Goal: Task Accomplishment & Management: Manage account settings

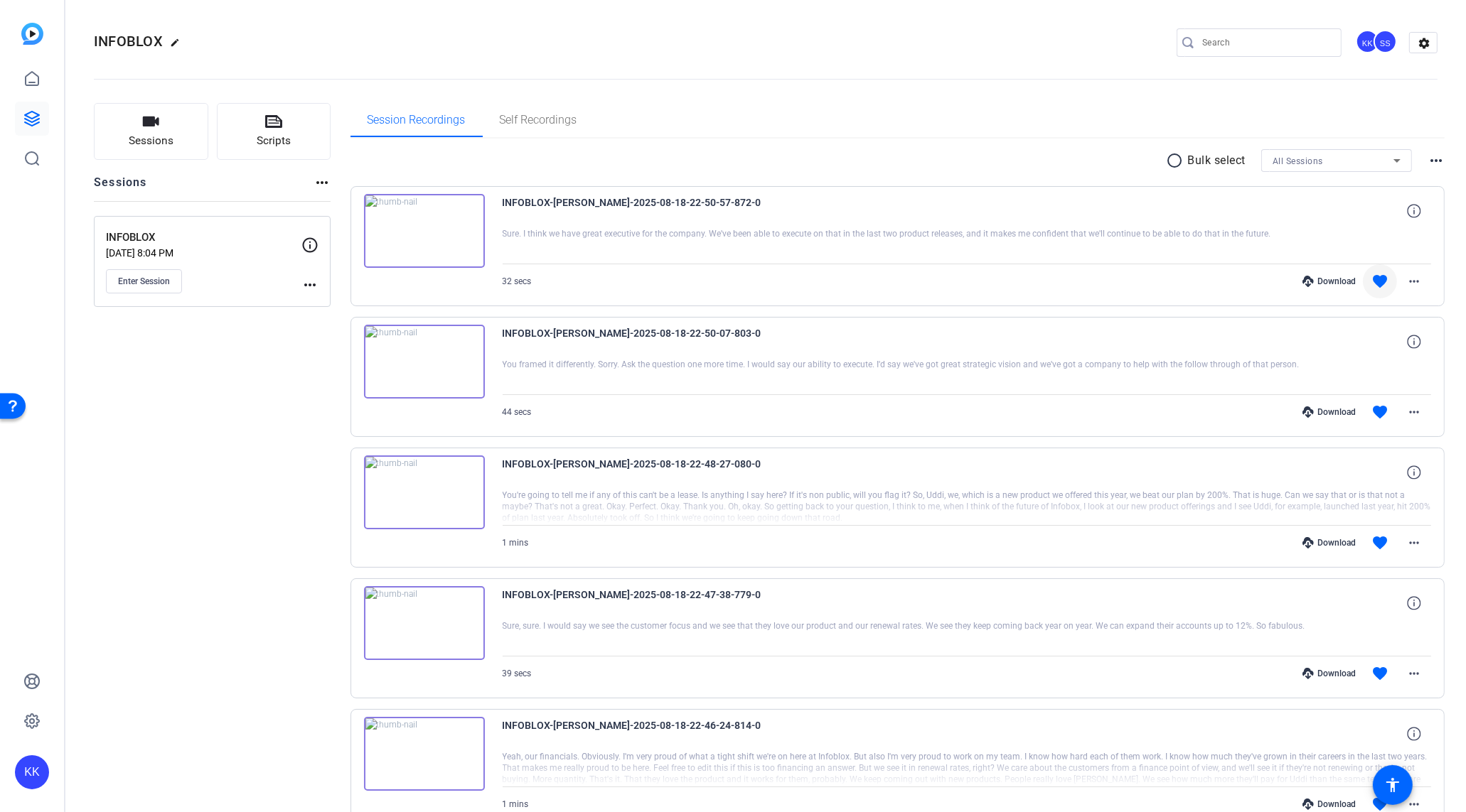
click at [1383, 281] on mat-icon "favorite" at bounding box center [1379, 281] width 17 height 17
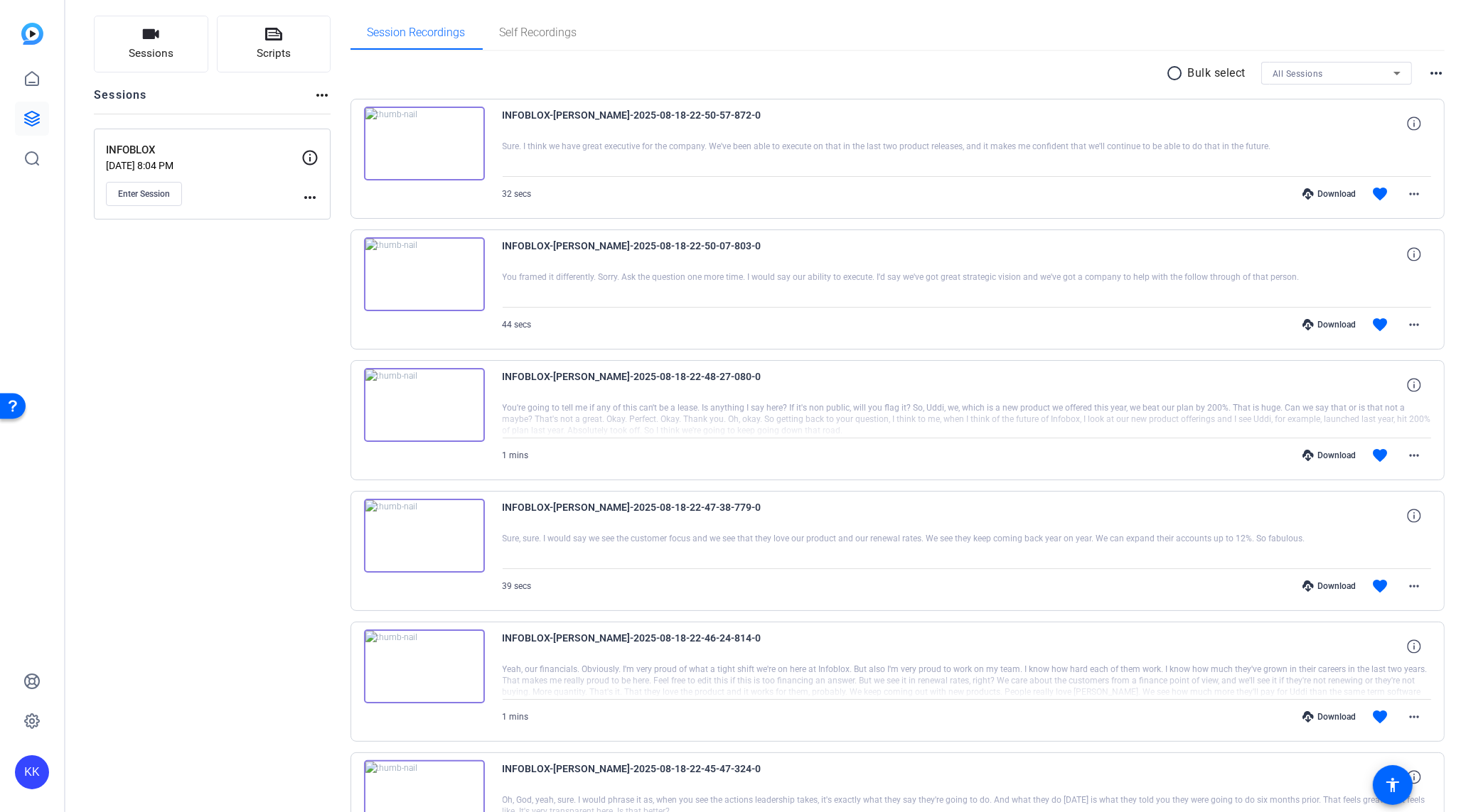
scroll to position [107, 0]
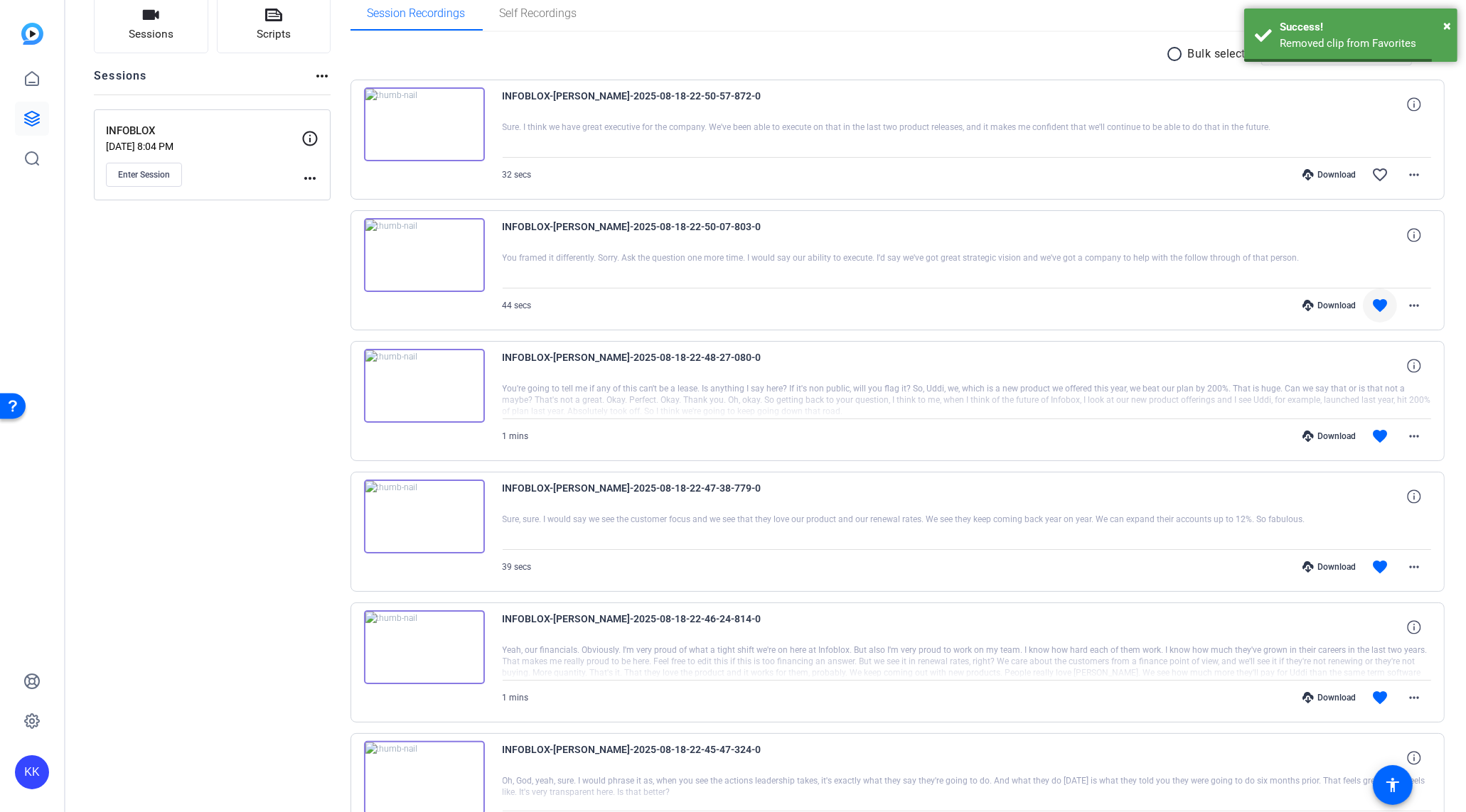
click at [1381, 311] on mat-icon "favorite" at bounding box center [1379, 306] width 17 height 17
click at [1383, 428] on mat-icon "favorite" at bounding box center [1379, 436] width 17 height 17
click at [1384, 569] on mat-icon "favorite" at bounding box center [1379, 567] width 17 height 17
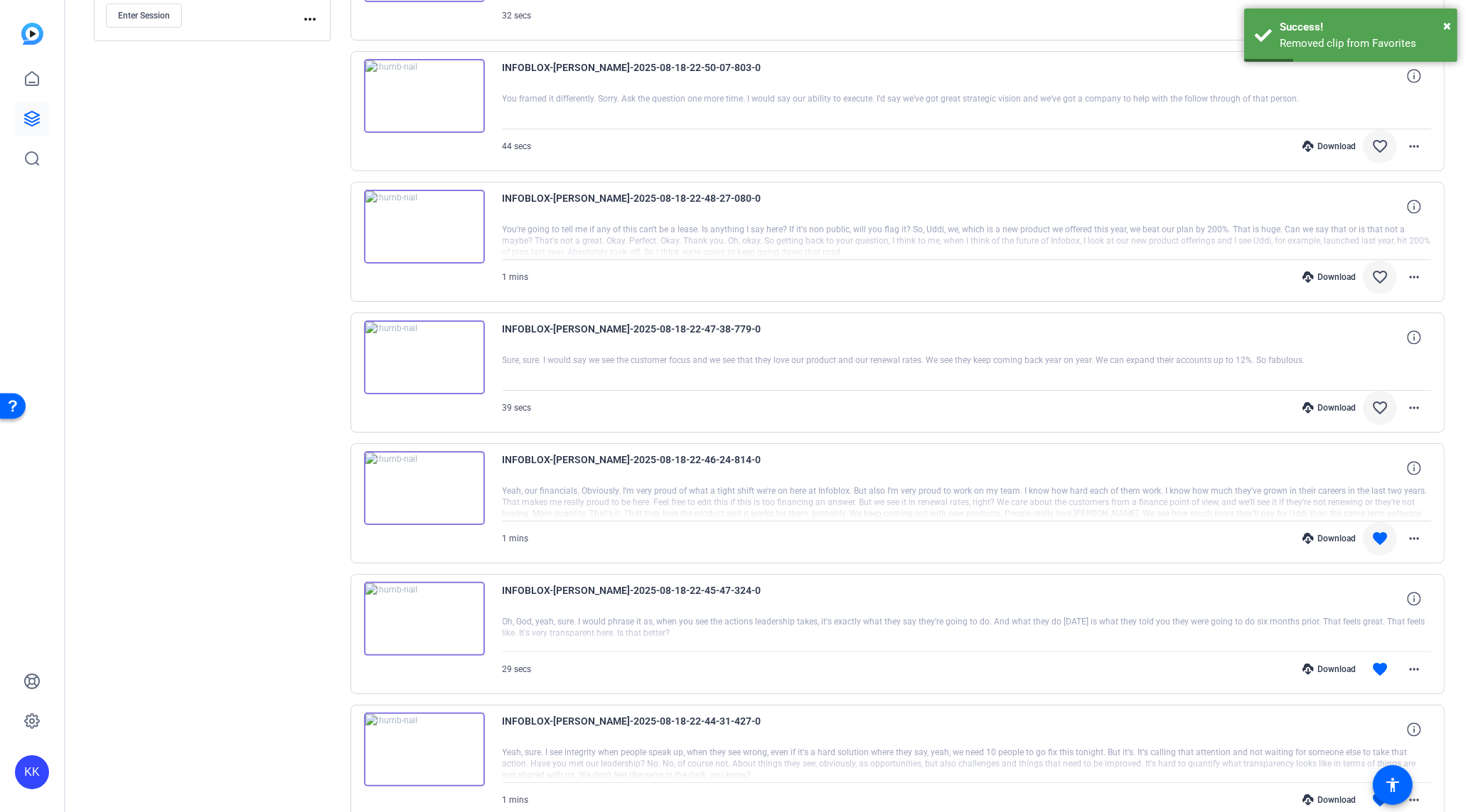
click at [1381, 540] on mat-icon "favorite" at bounding box center [1379, 539] width 17 height 17
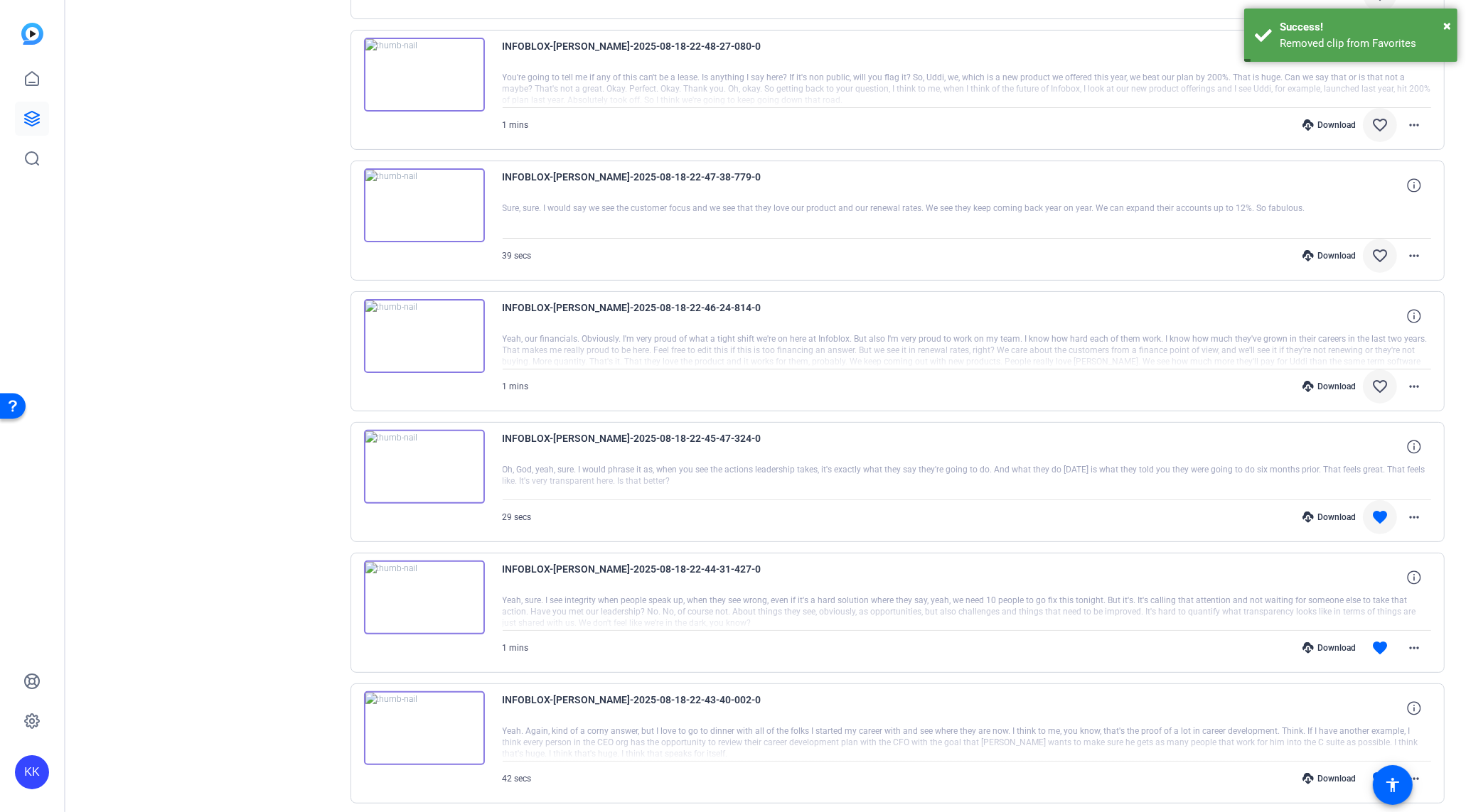
click at [1378, 512] on mat-icon "favorite" at bounding box center [1379, 517] width 17 height 17
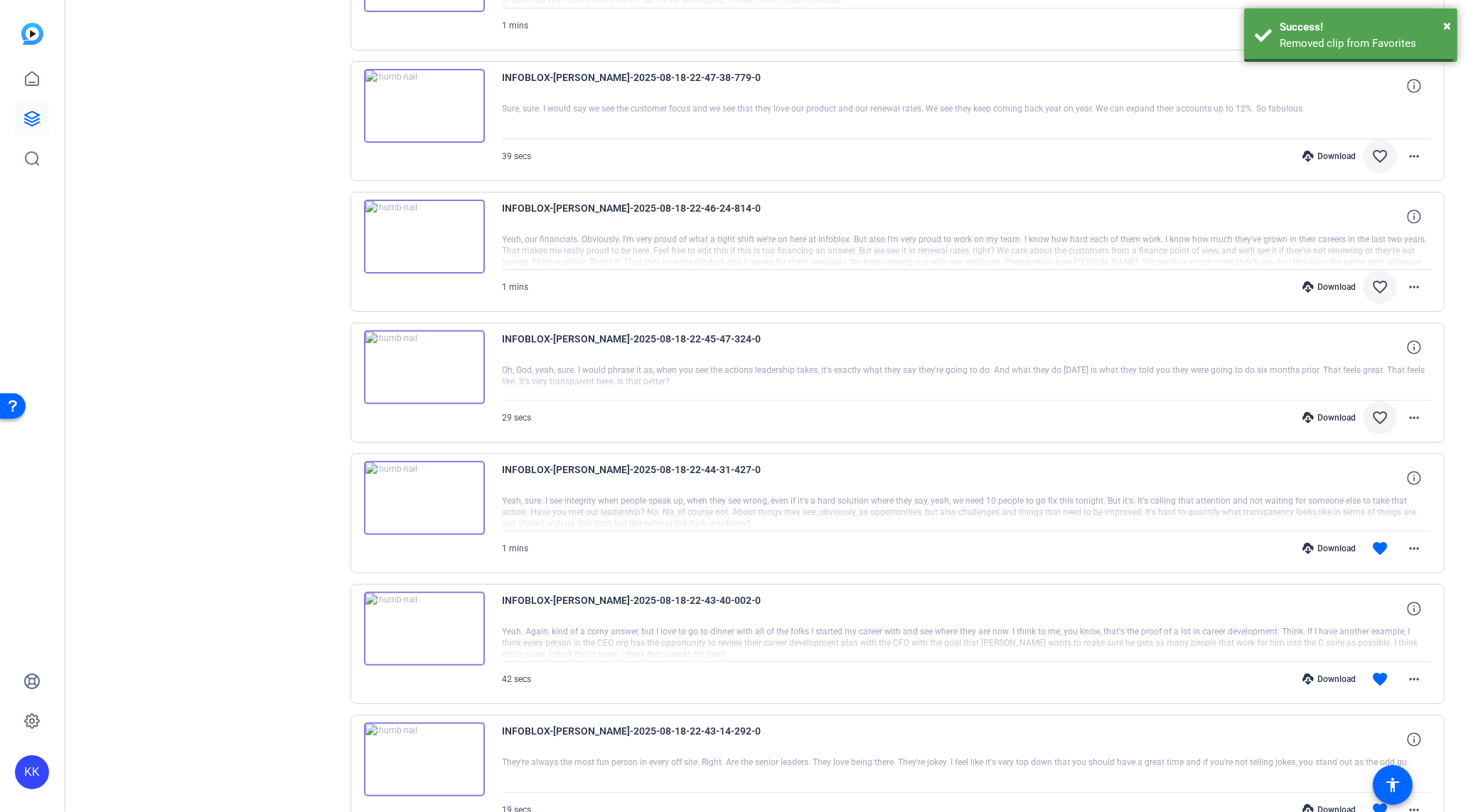
scroll to position [531, 0]
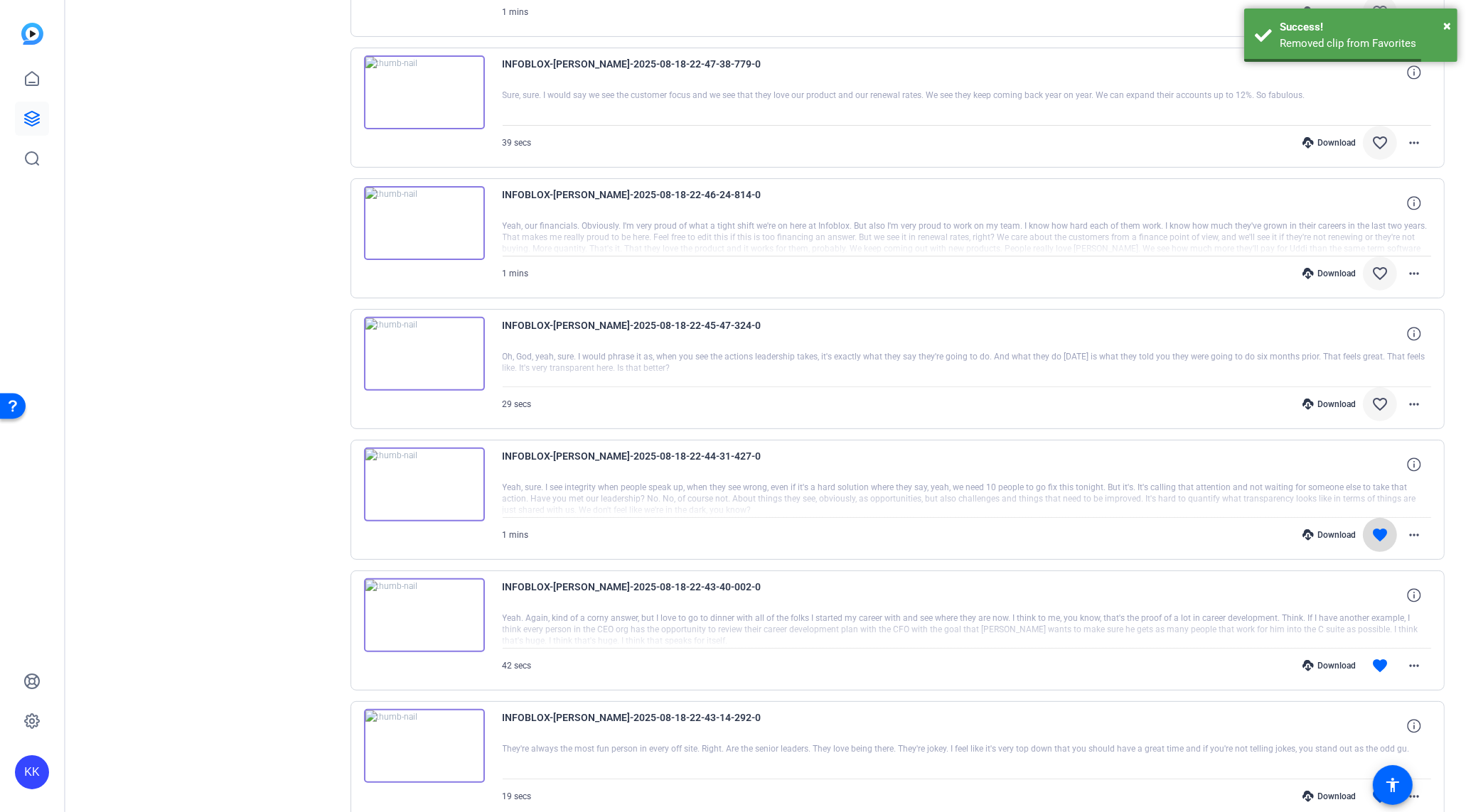
click at [1378, 529] on mat-icon "favorite" at bounding box center [1379, 534] width 17 height 17
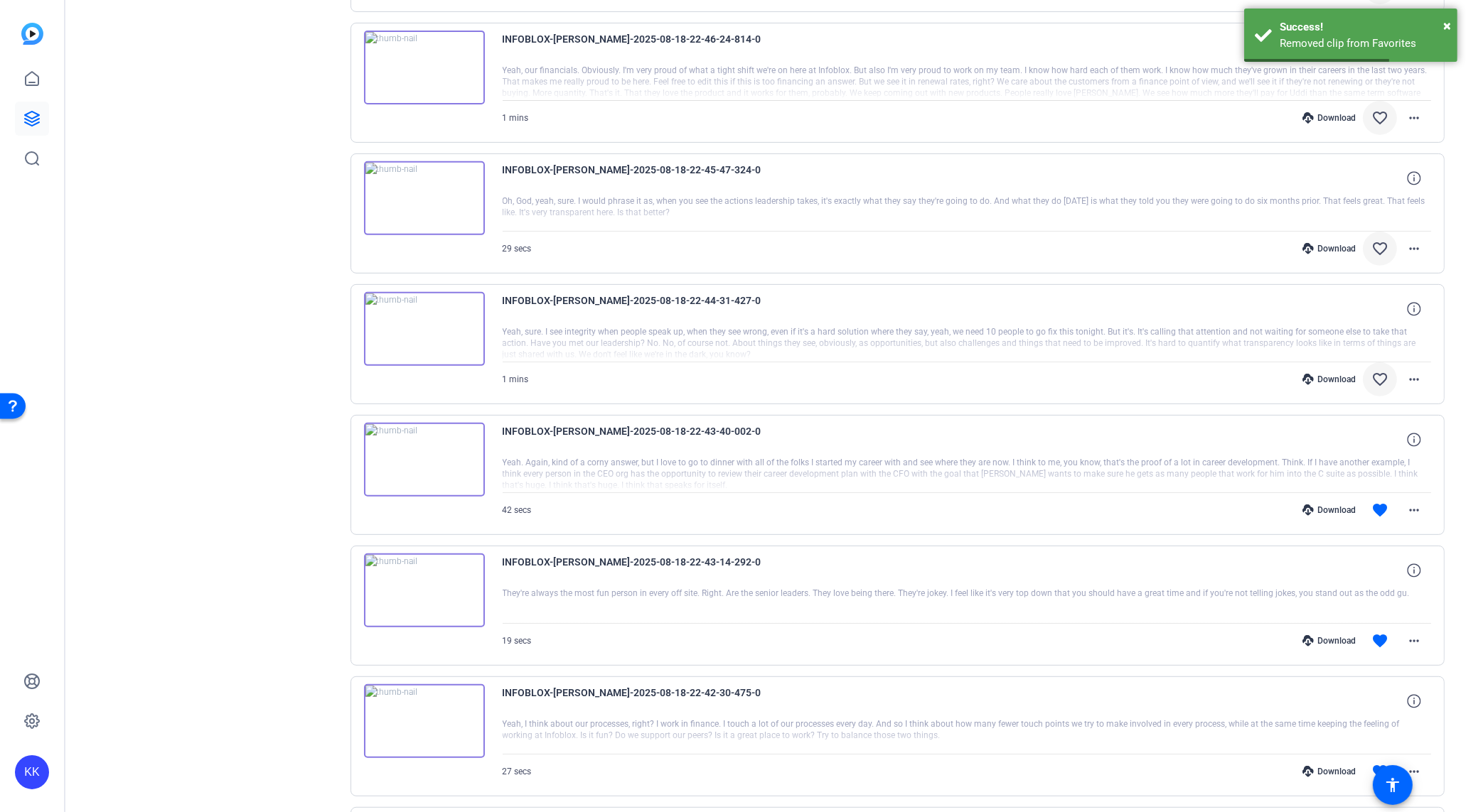
scroll to position [689, 0]
click at [1381, 501] on mat-icon "favorite" at bounding box center [1379, 507] width 17 height 17
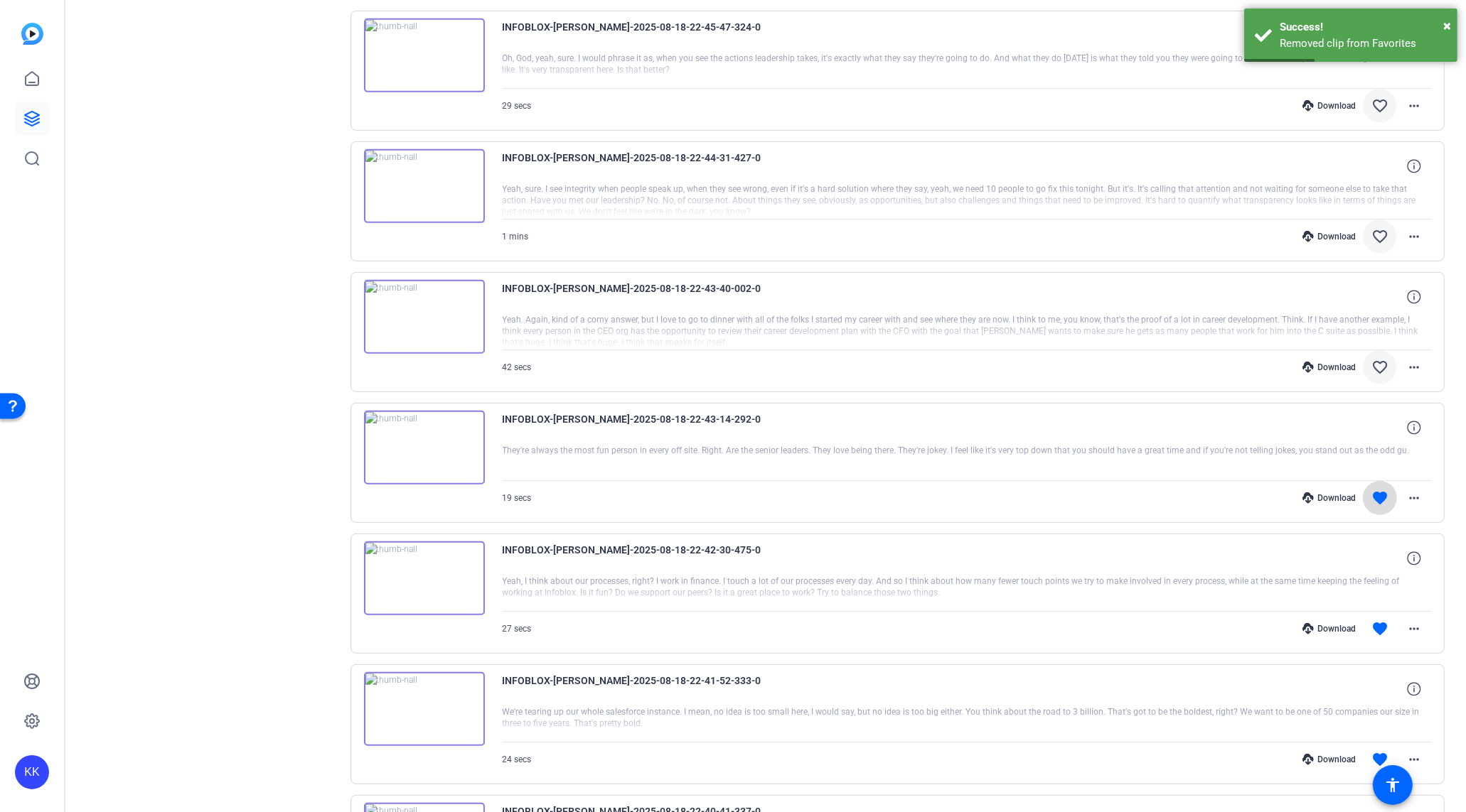
drag, startPoint x: 1387, startPoint y: 491, endPoint x: 1387, endPoint y: 497, distance: 6.0
click at [1387, 491] on mat-icon "favorite" at bounding box center [1379, 498] width 17 height 17
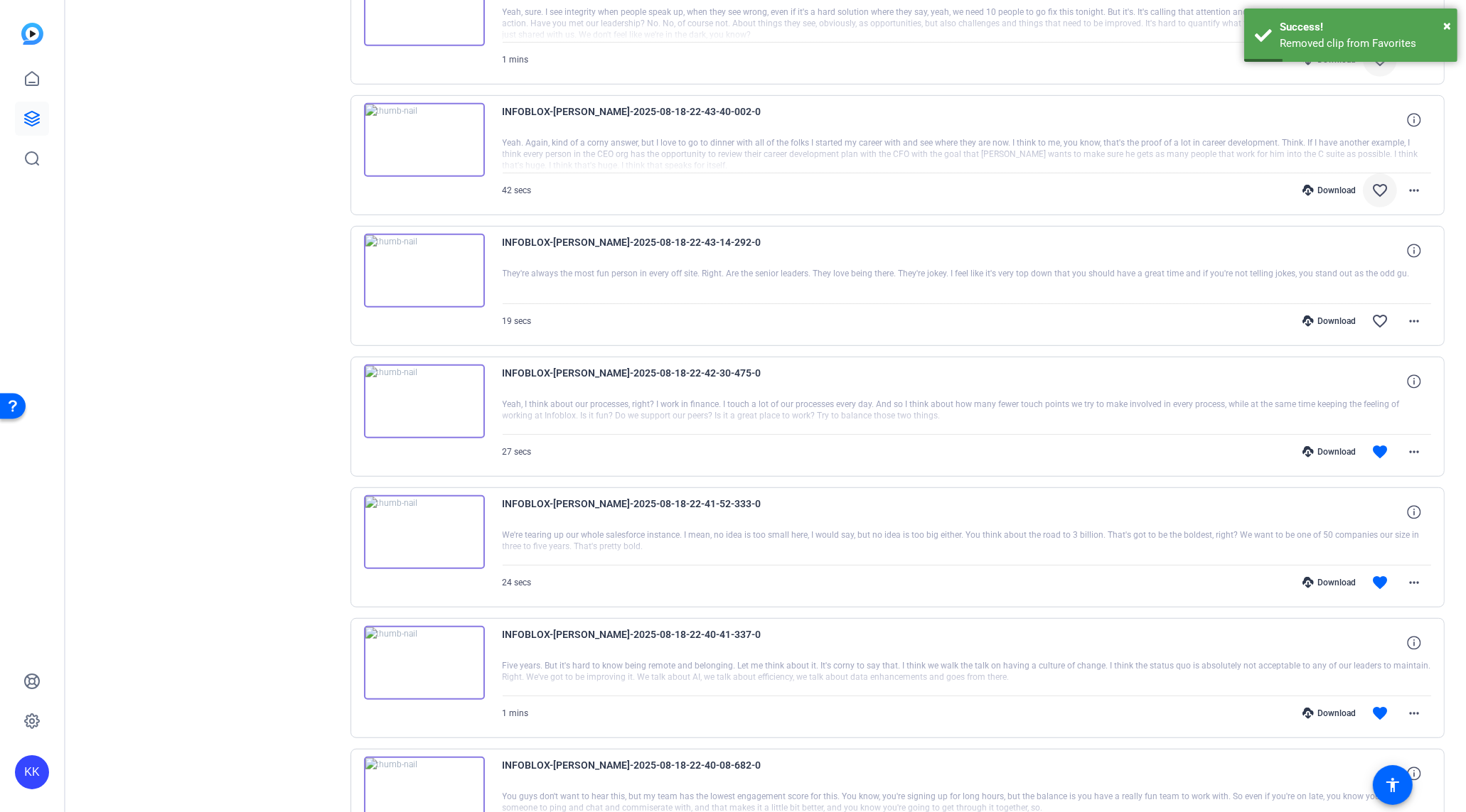
scroll to position [1007, 0]
drag, startPoint x: 1383, startPoint y: 449, endPoint x: 1383, endPoint y: 496, distance: 47.0
click at [1383, 449] on mat-icon "favorite" at bounding box center [1379, 451] width 17 height 17
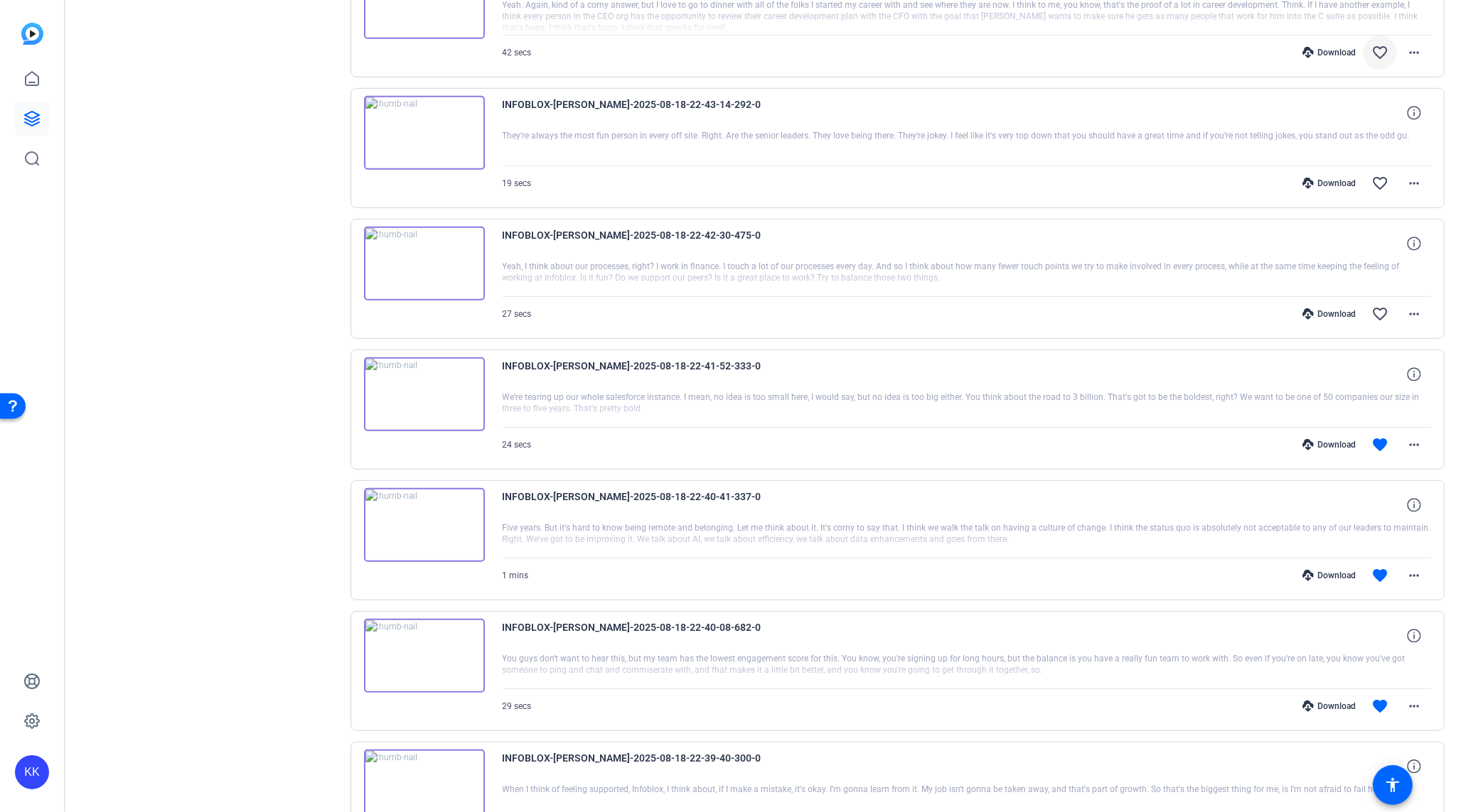
scroll to position [1147, 0]
click at [1371, 436] on mat-icon "favorite" at bounding box center [1379, 443] width 17 height 17
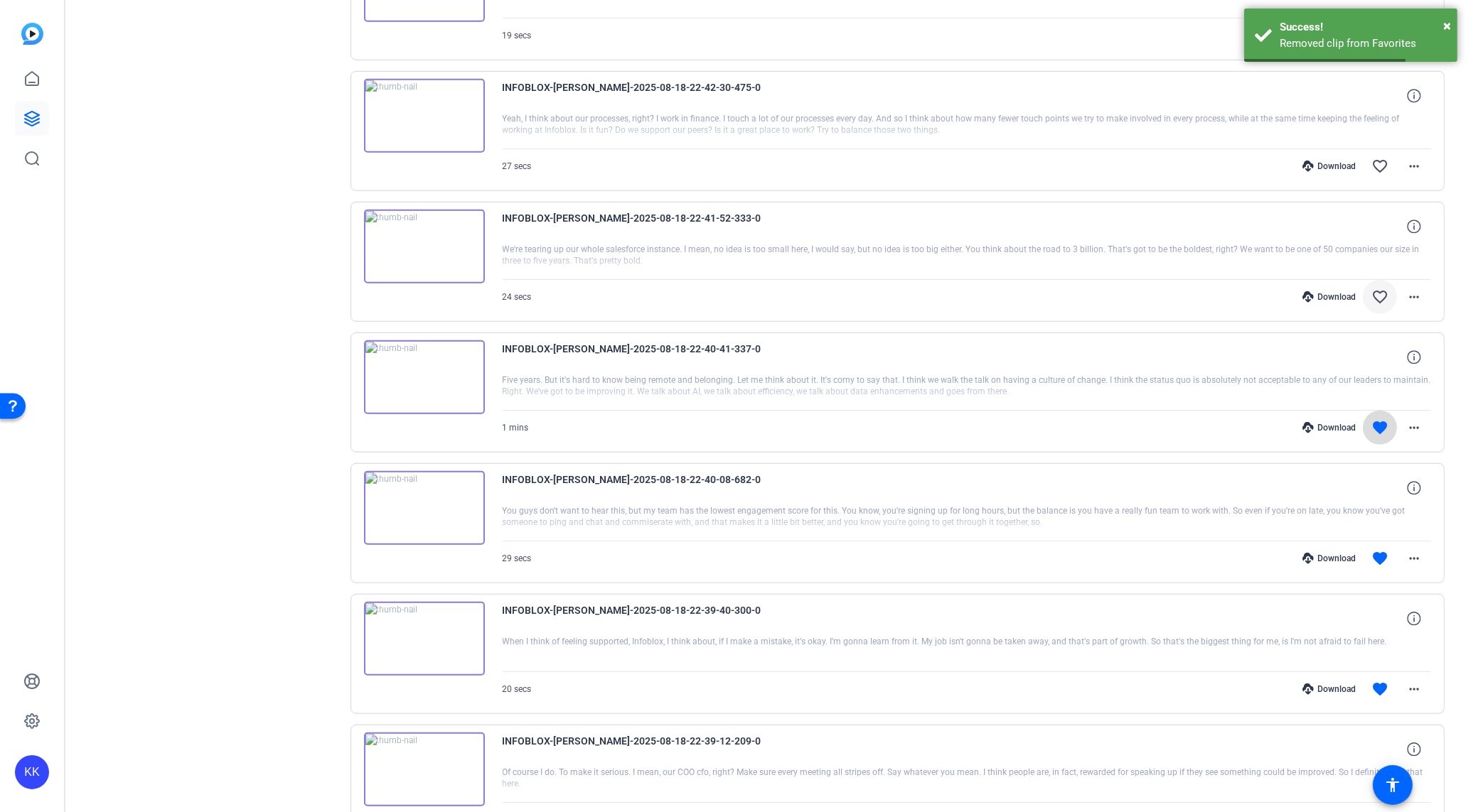
click at [1378, 422] on mat-icon "favorite" at bounding box center [1379, 428] width 17 height 17
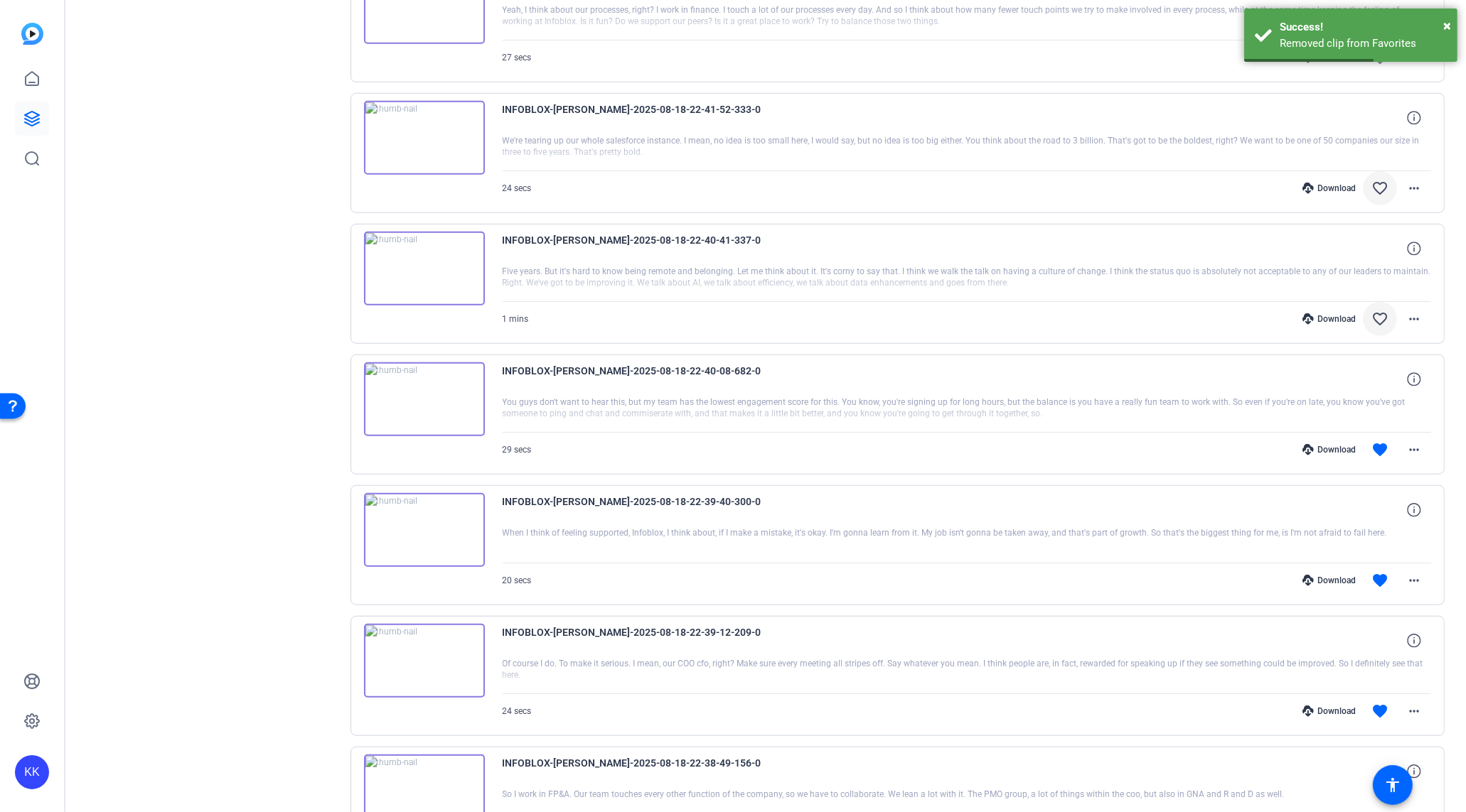
scroll to position [1412, 0]
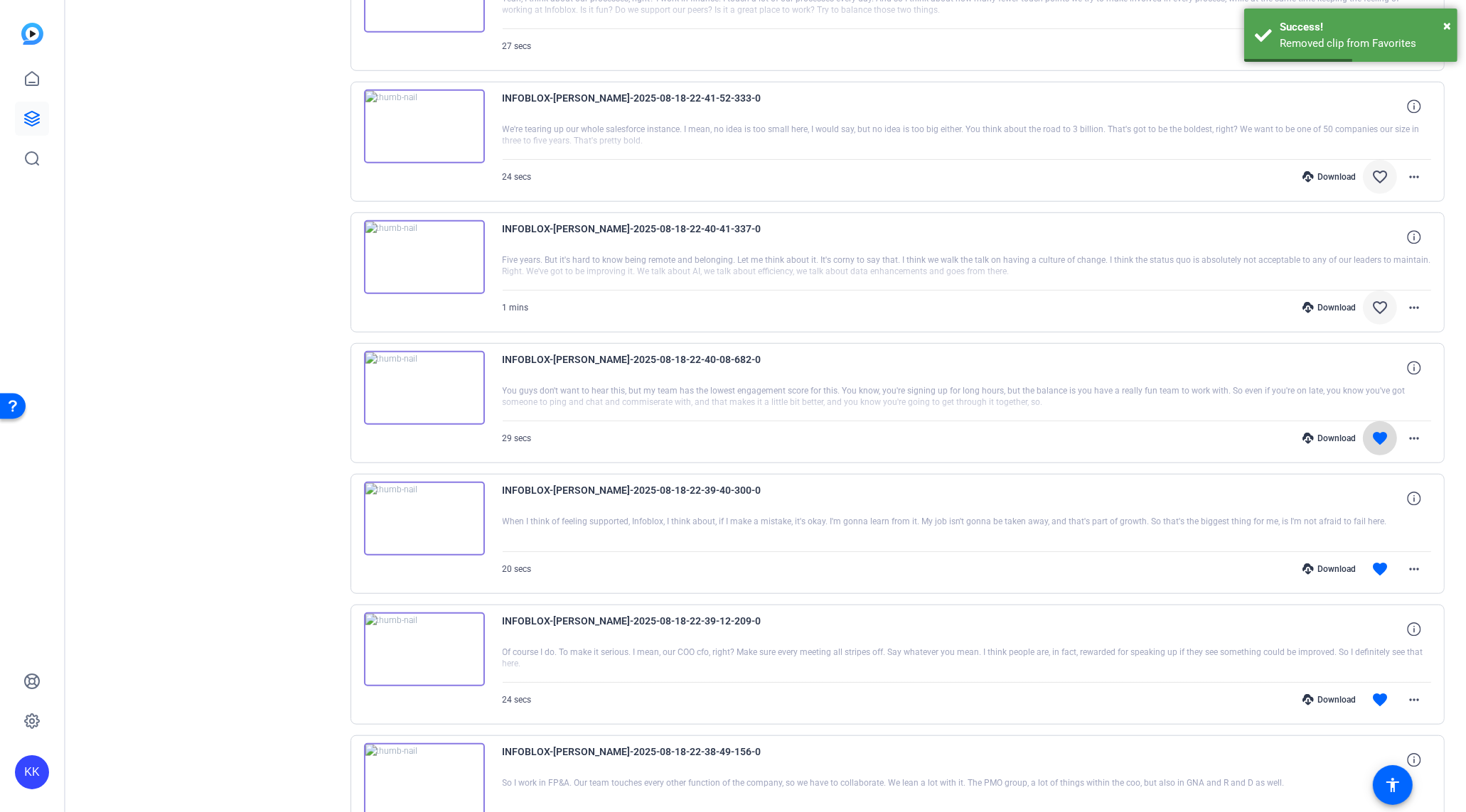
click at [1378, 434] on span at bounding box center [1379, 438] width 34 height 34
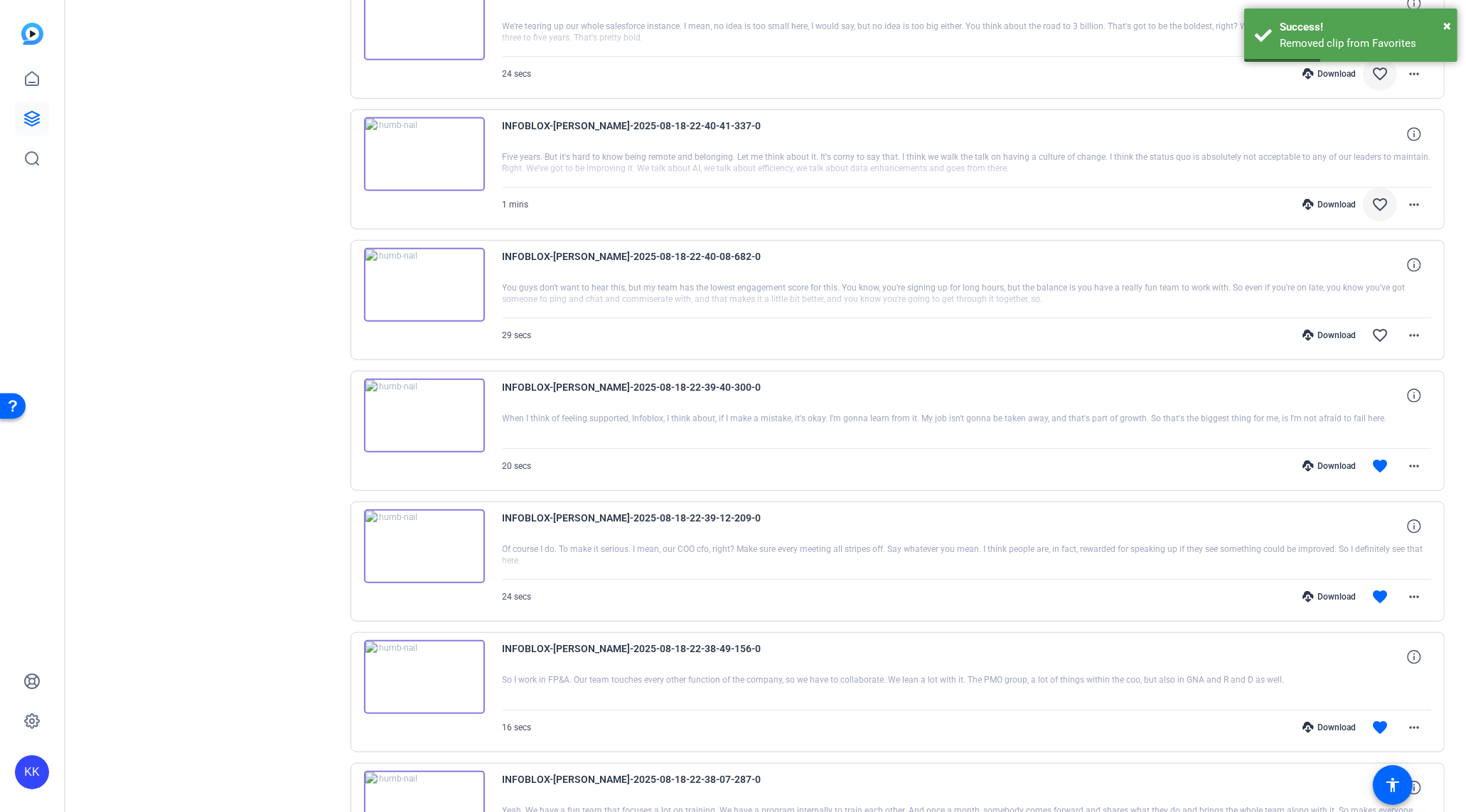
scroll to position [1560, 0]
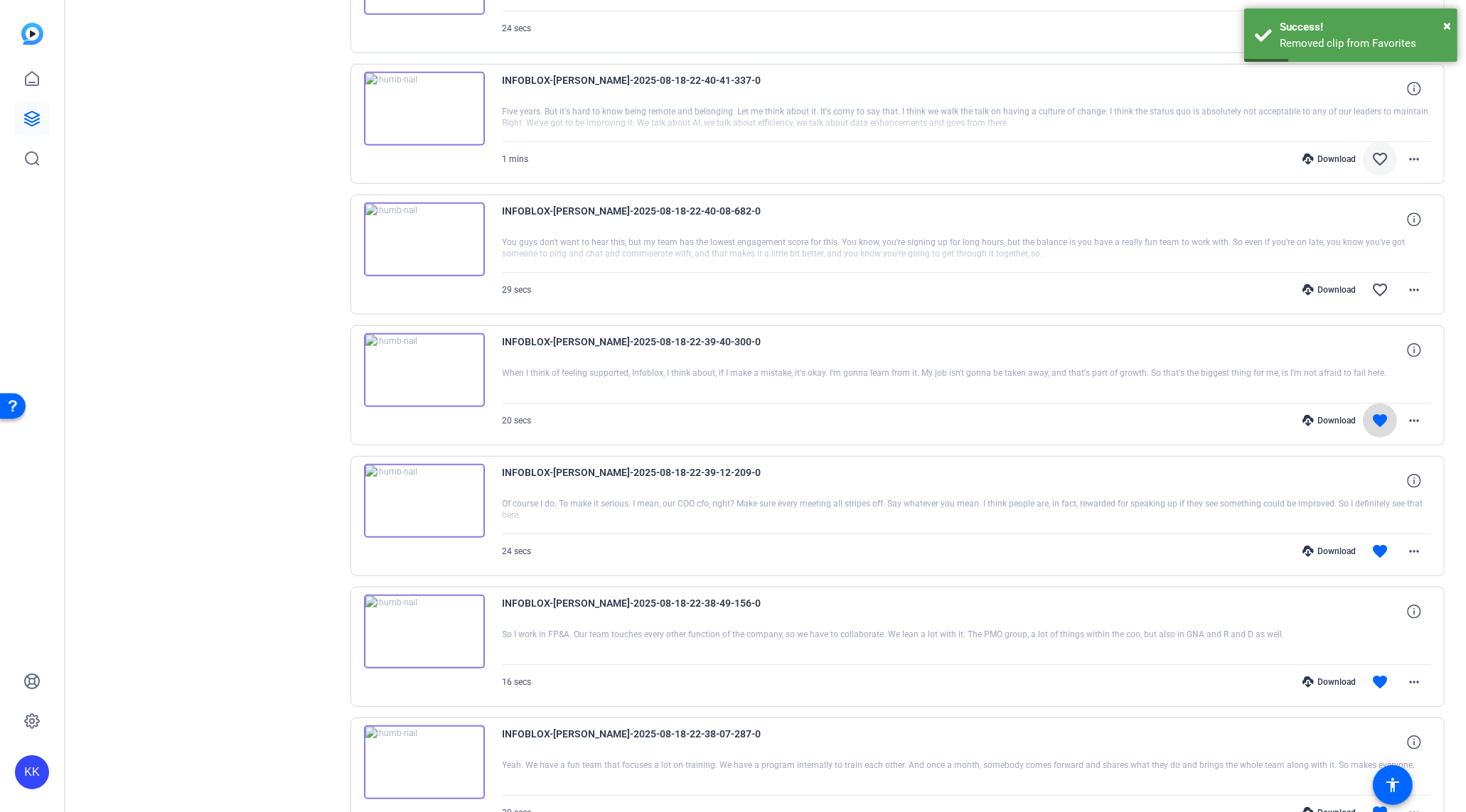
drag, startPoint x: 1379, startPoint y: 407, endPoint x: 1392, endPoint y: 486, distance: 80.1
click at [1379, 412] on mat-icon "favorite" at bounding box center [1379, 420] width 17 height 17
drag, startPoint x: 1384, startPoint y: 402, endPoint x: 1386, endPoint y: 429, distance: 27.1
click at [1384, 411] on mat-icon "favorite" at bounding box center [1379, 419] width 17 height 17
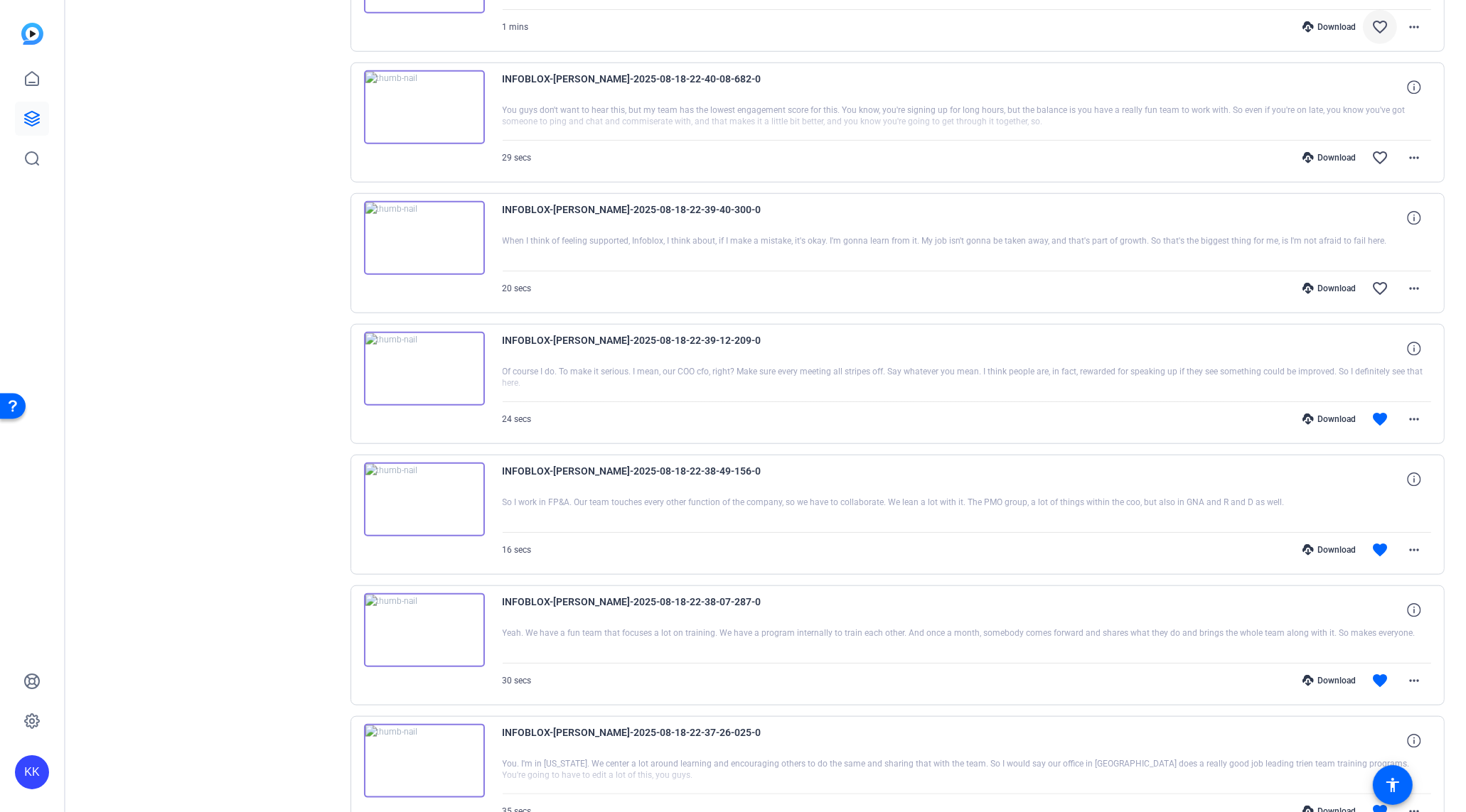
scroll to position [1815, 0]
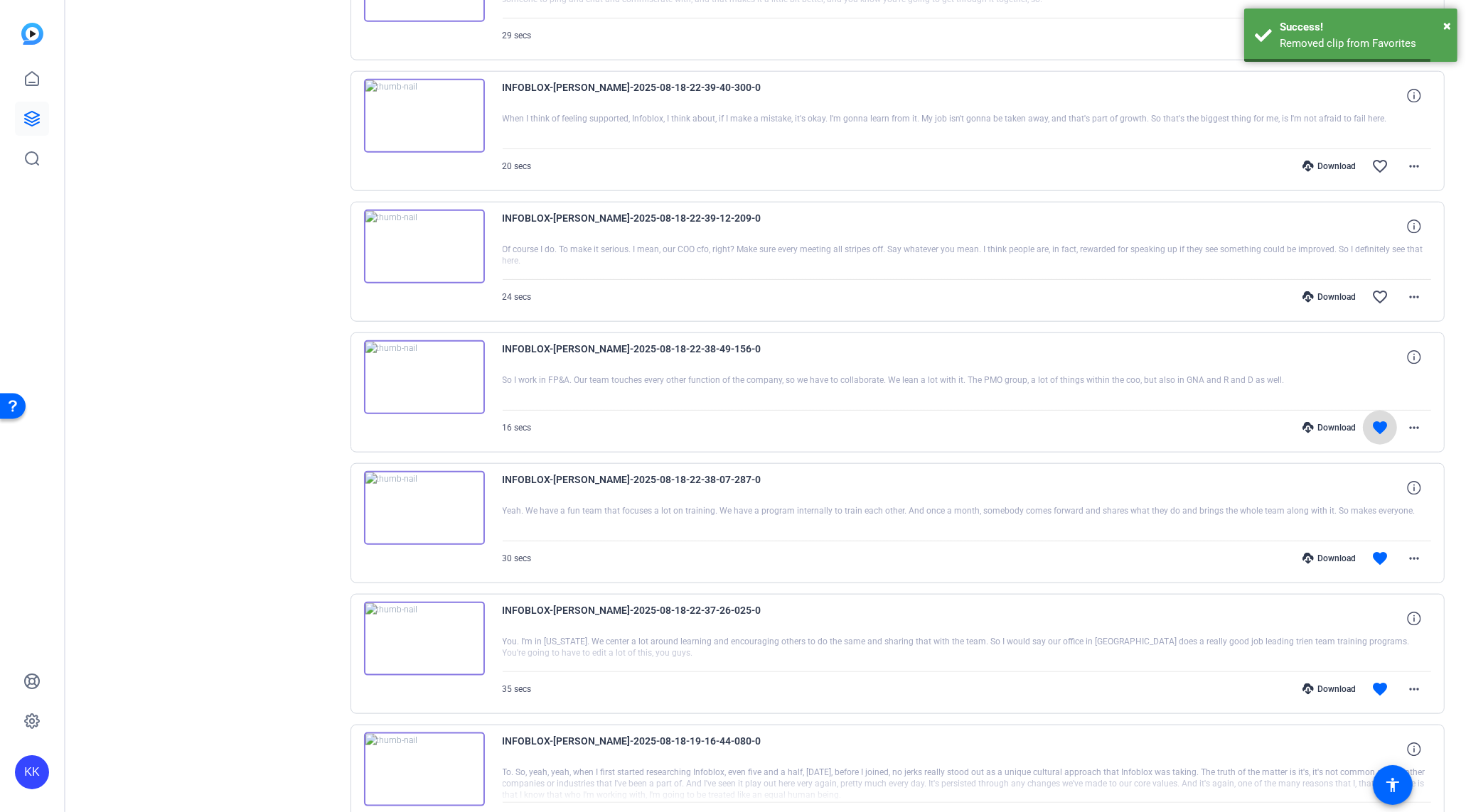
drag, startPoint x: 1380, startPoint y: 405, endPoint x: 1383, endPoint y: 415, distance: 10.4
click at [1380, 420] on mat-icon "favorite" at bounding box center [1379, 428] width 17 height 17
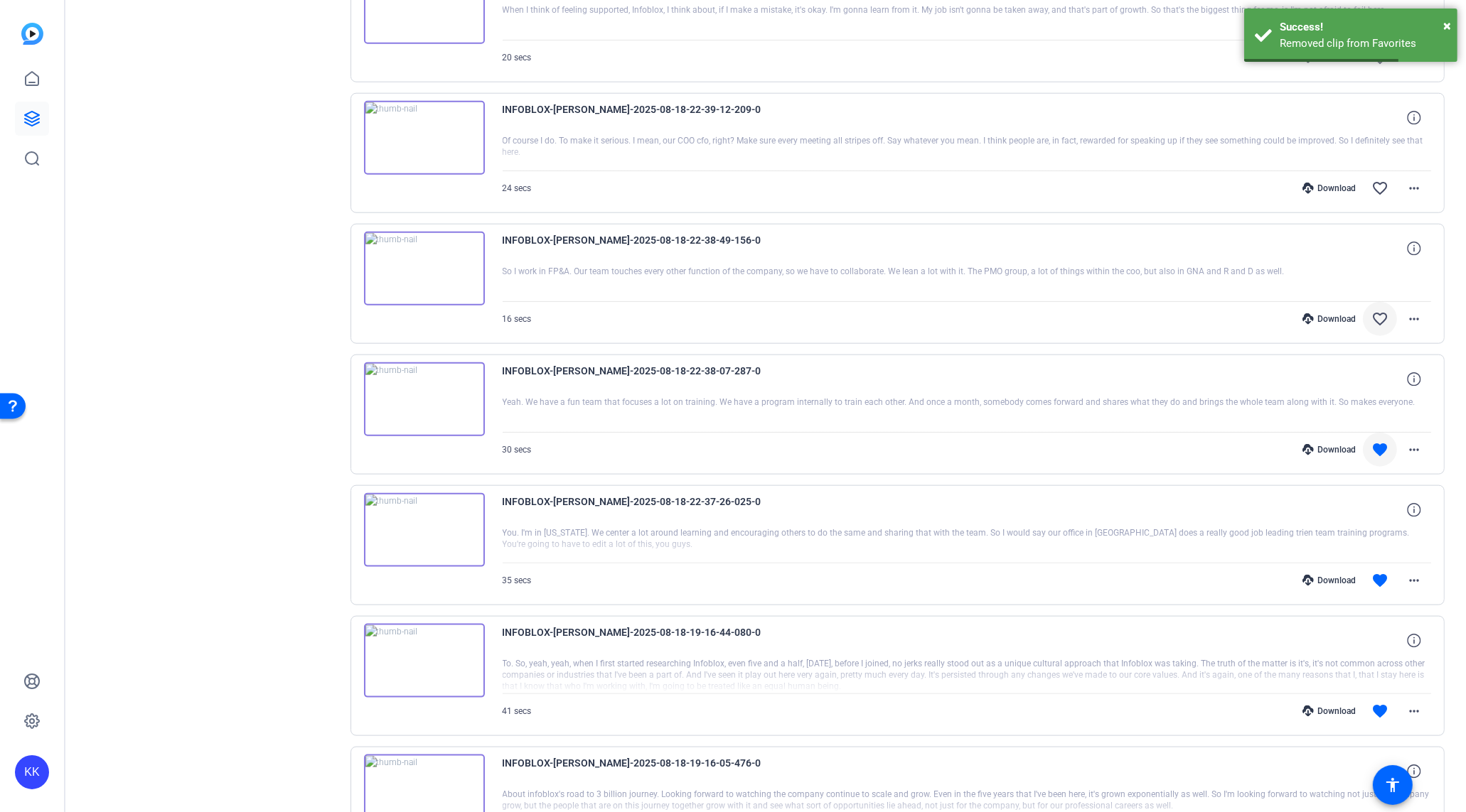
scroll to position [1926, 0]
click at [1384, 439] on mat-icon "favorite" at bounding box center [1379, 447] width 17 height 17
click at [1376, 569] on mat-icon "favorite" at bounding box center [1379, 577] width 17 height 17
